Goal: Navigation & Orientation: Understand site structure

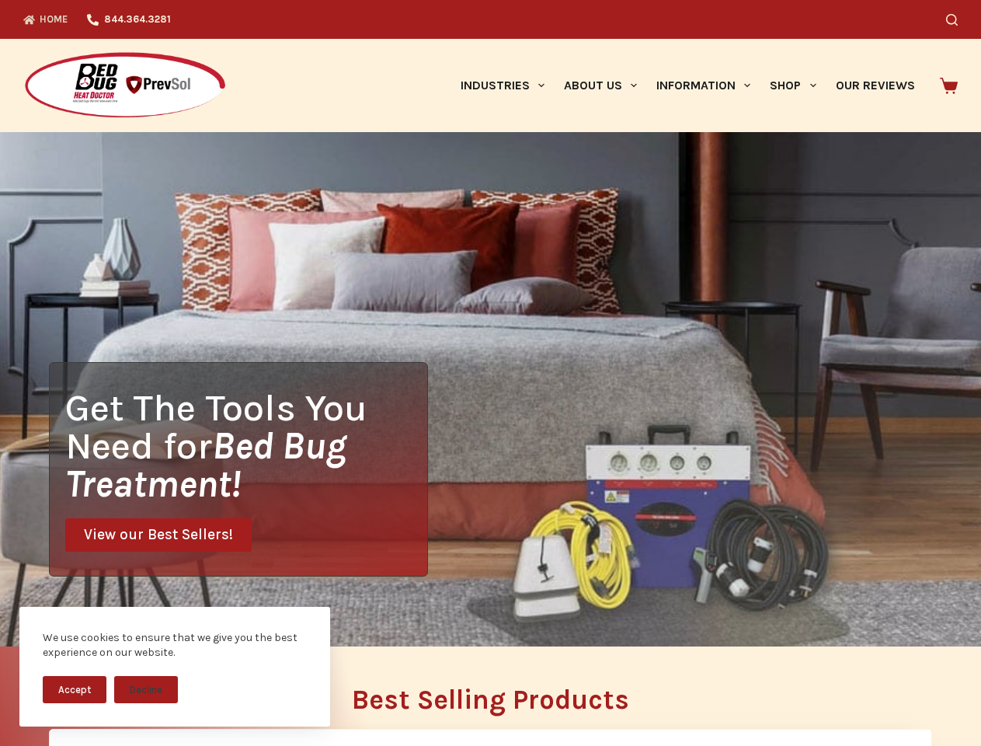
click at [490, 373] on div "Get The Tools You Need for Bed Bug Treatment! View our Best Sellers!" at bounding box center [490, 389] width 981 height 514
click at [75, 689] on button "Accept" at bounding box center [75, 689] width 64 height 27
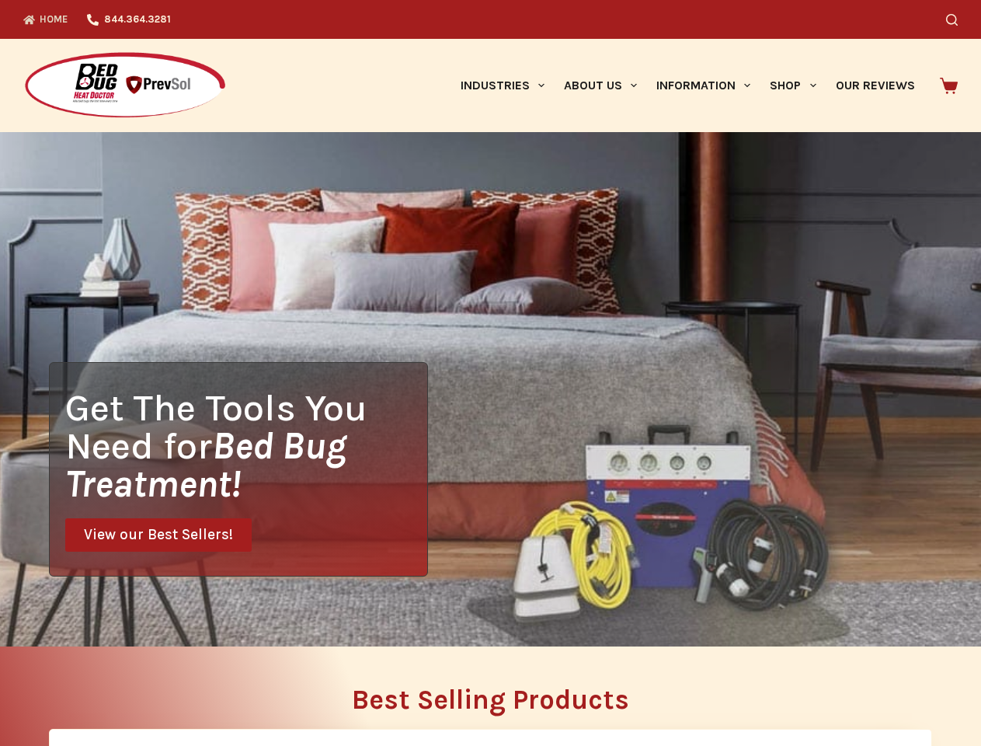
click at [146, 689] on button "Decline" at bounding box center [146, 701] width 64 height 27
click at [958, 19] on icon "Search" at bounding box center [952, 20] width 12 height 12
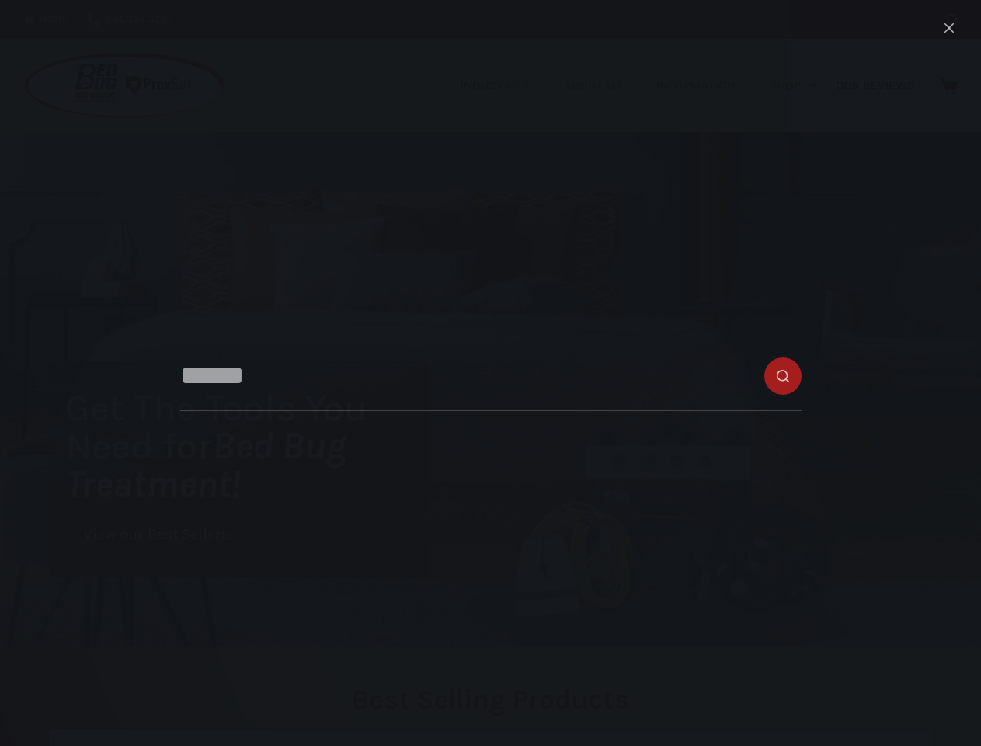
click at [508, 85] on link "Industries" at bounding box center [502, 85] width 103 height 93
click at [607, 85] on link "About Us" at bounding box center [600, 85] width 92 height 93
click at [710, 85] on link "Information" at bounding box center [703, 85] width 113 height 93
click at [799, 85] on link "Shop" at bounding box center [793, 85] width 65 height 93
